Goal: Browse casually

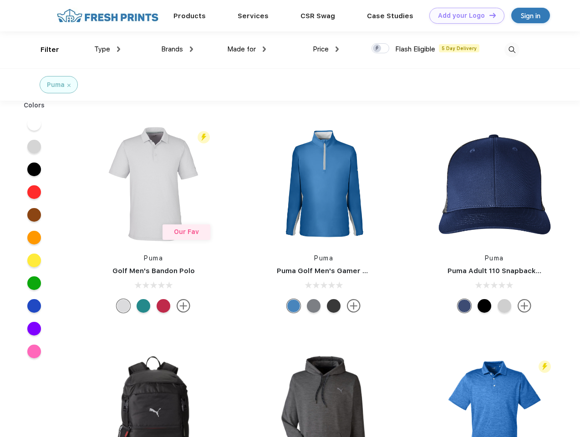
click at [463, 15] on link "Add your Logo Design Tool" at bounding box center [466, 16] width 75 height 16
click at [0, 0] on div "Design Tool" at bounding box center [0, 0] width 0 height 0
click at [488, 15] on link "Add your Logo Design Tool" at bounding box center [466, 16] width 75 height 16
click at [44, 50] on div "Filter" at bounding box center [49, 50] width 19 height 10
click at [107, 49] on span "Type" at bounding box center [102, 49] width 16 height 8
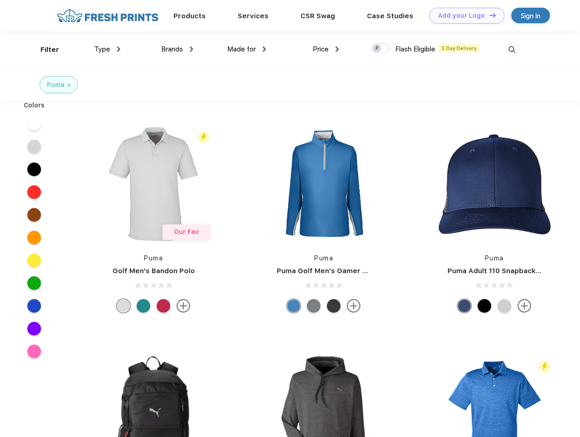
click at [177, 49] on span "Brands" at bounding box center [172, 49] width 22 height 8
click at [247, 49] on span "Made for" at bounding box center [241, 49] width 29 height 8
click at [326, 49] on span "Price" at bounding box center [321, 49] width 16 height 8
click at [380, 49] on div at bounding box center [380, 48] width 18 height 10
click at [377, 49] on input "checkbox" at bounding box center [374, 46] width 6 height 6
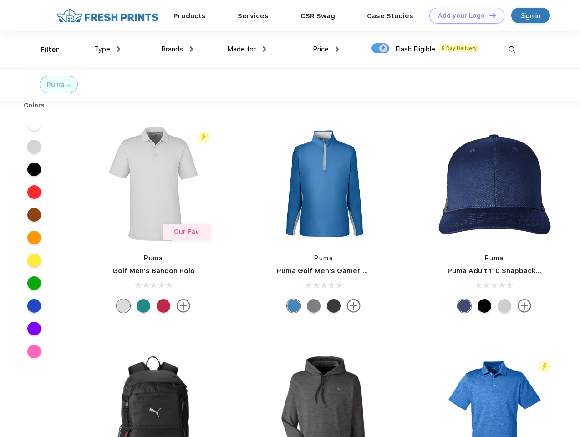
click at [511, 50] on img at bounding box center [511, 49] width 15 height 15
